Goal: Task Accomplishment & Management: Manage account settings

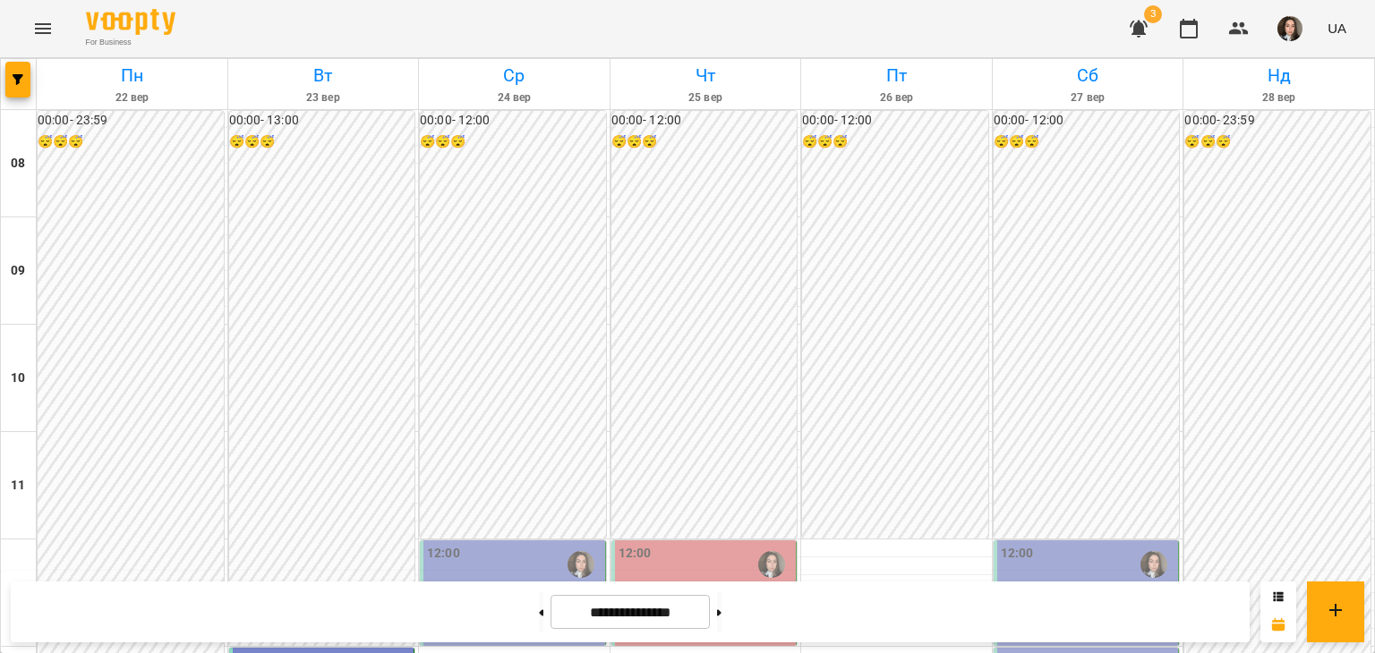
scroll to position [271, 0]
click at [539, 618] on button at bounding box center [541, 611] width 4 height 39
type input "**********"
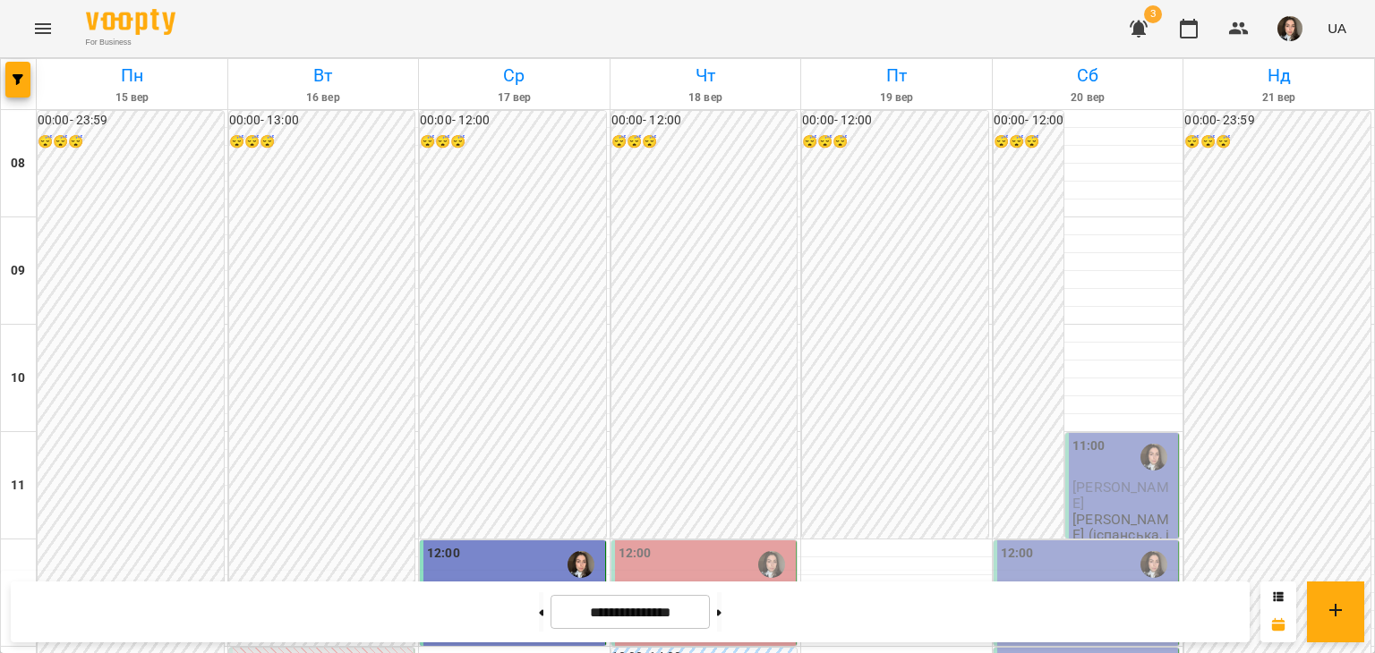
scroll to position [274, 0]
click at [679, 544] on div "12:00" at bounding box center [705, 564] width 175 height 41
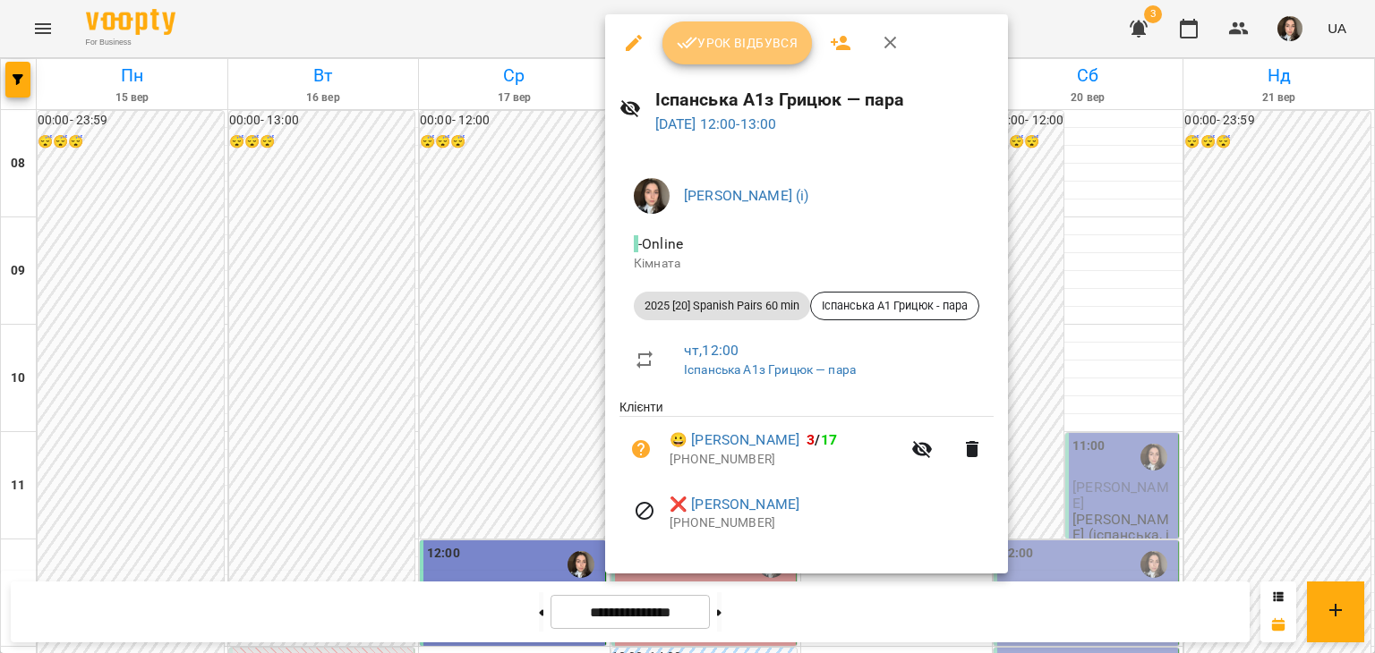
click at [745, 49] on span "Урок відбувся" at bounding box center [738, 42] width 122 height 21
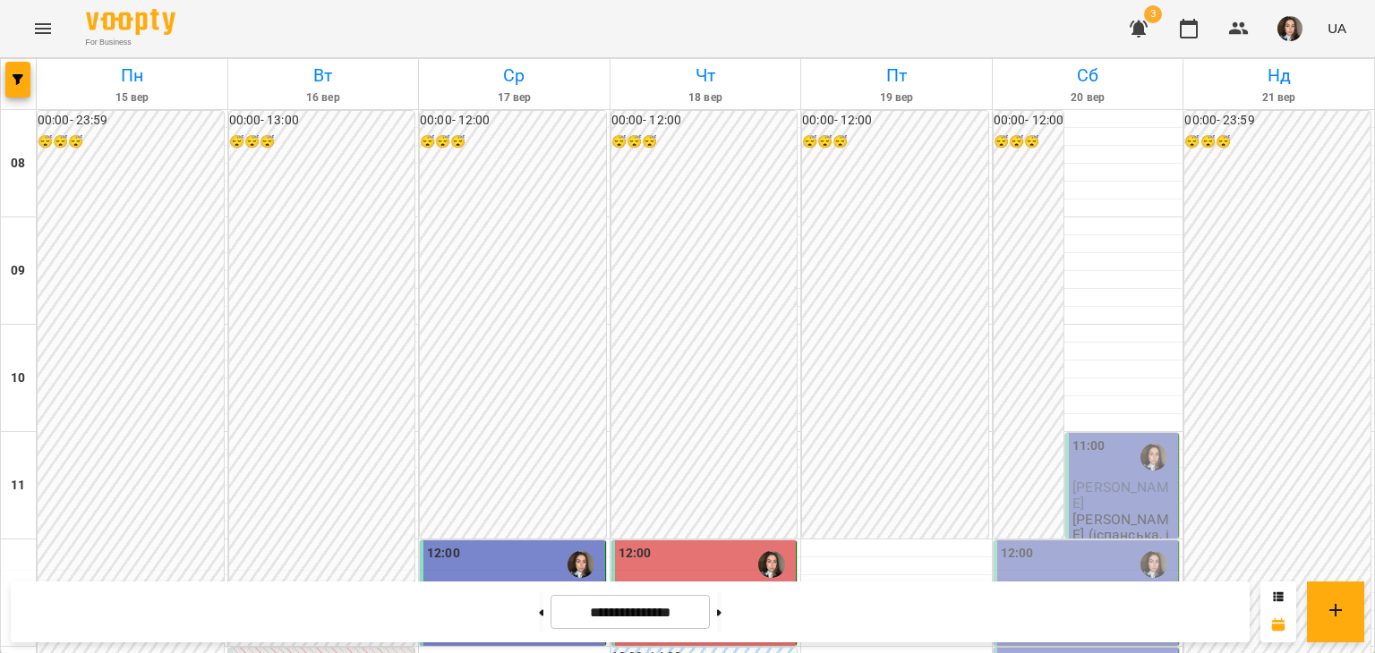
scroll to position [453, 0]
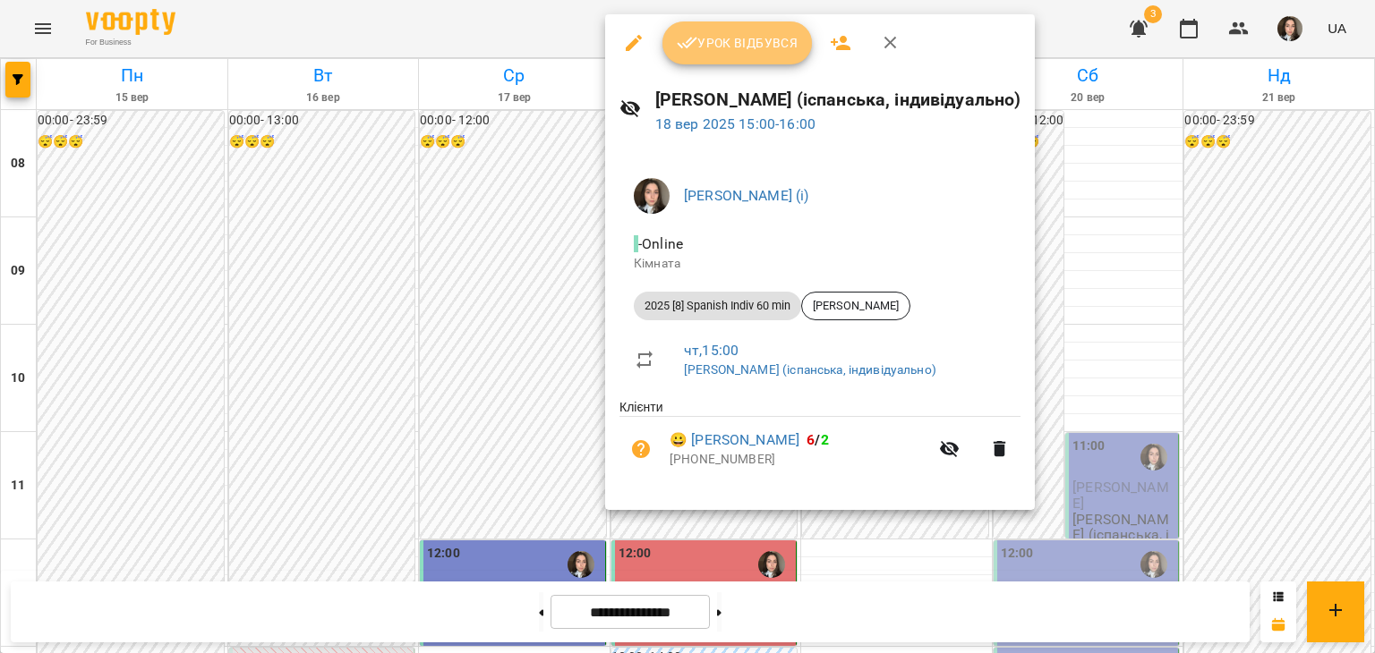
click at [729, 48] on span "Урок відбувся" at bounding box center [738, 42] width 122 height 21
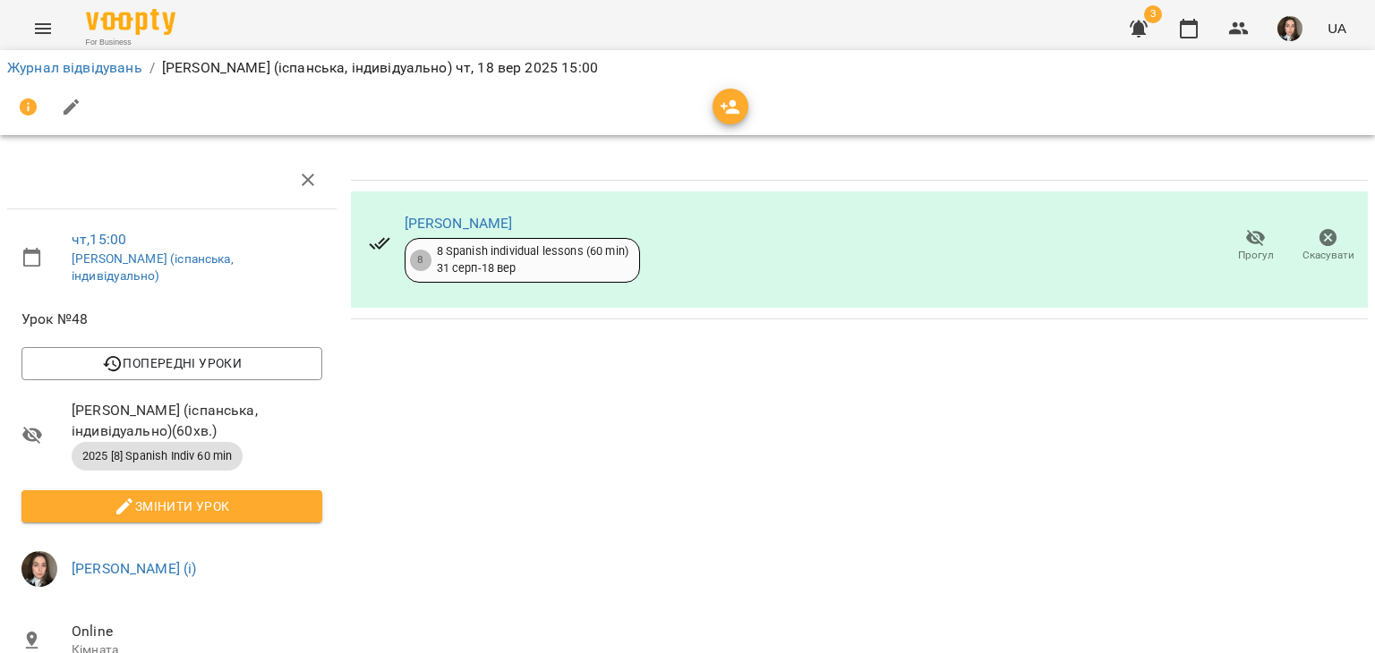
scroll to position [172, 0]
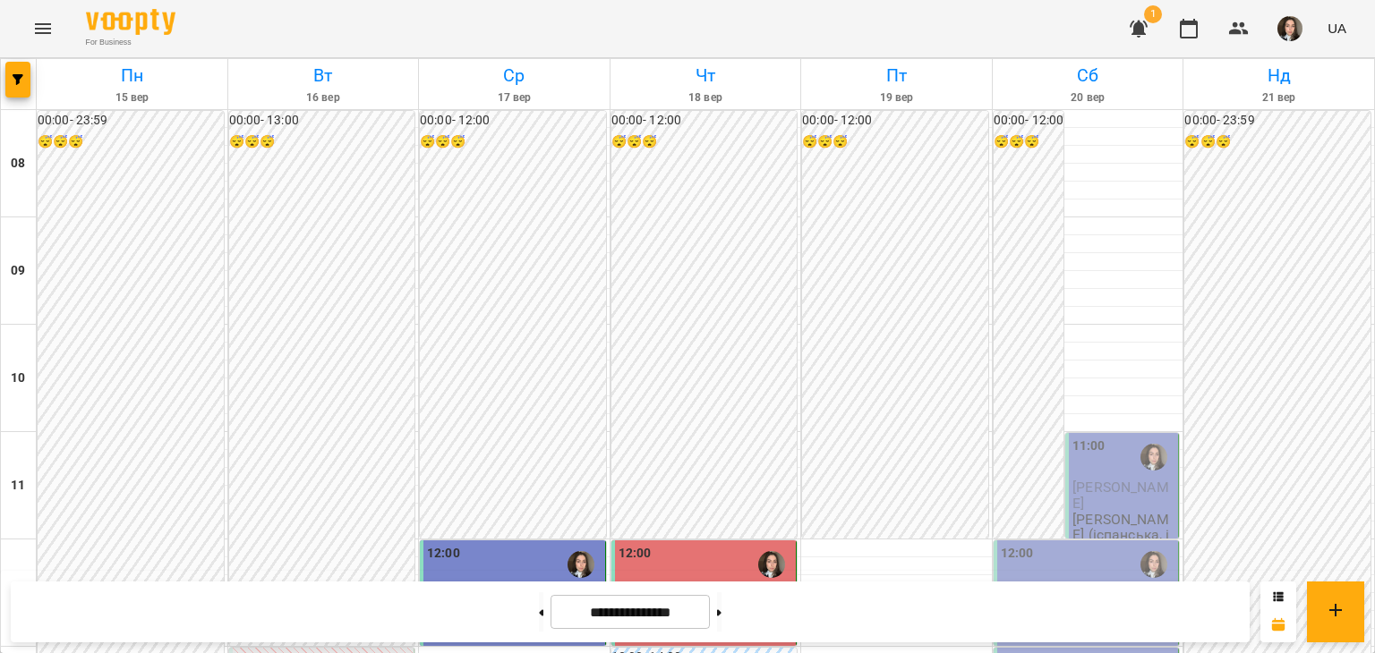
scroll to position [600, 0]
